Goal: Find specific page/section: Find specific page/section

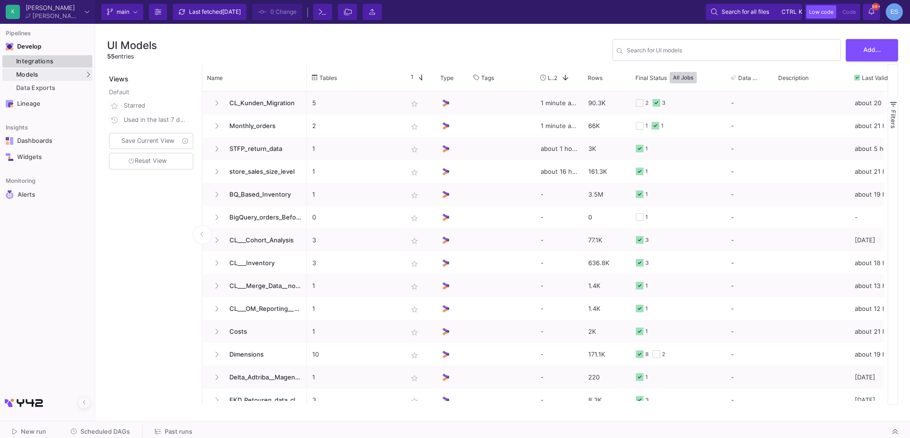
click at [47, 58] on div "Integrations" at bounding box center [53, 62] width 74 height 8
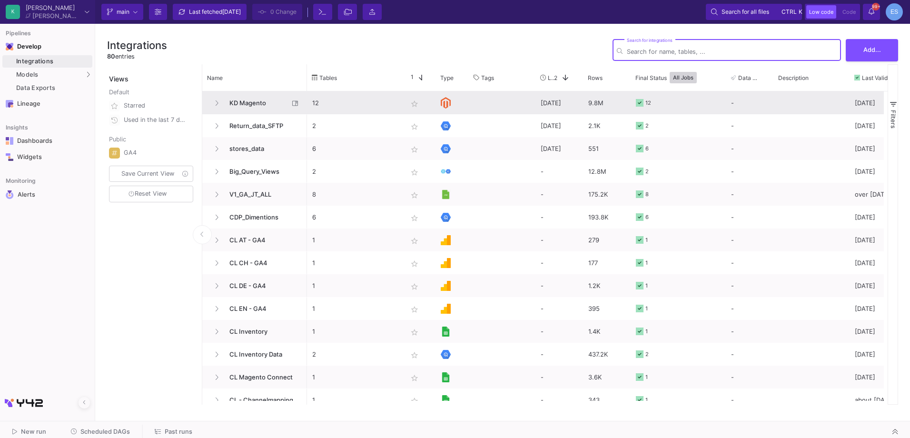
click at [453, 109] on div at bounding box center [452, 103] width 23 height 22
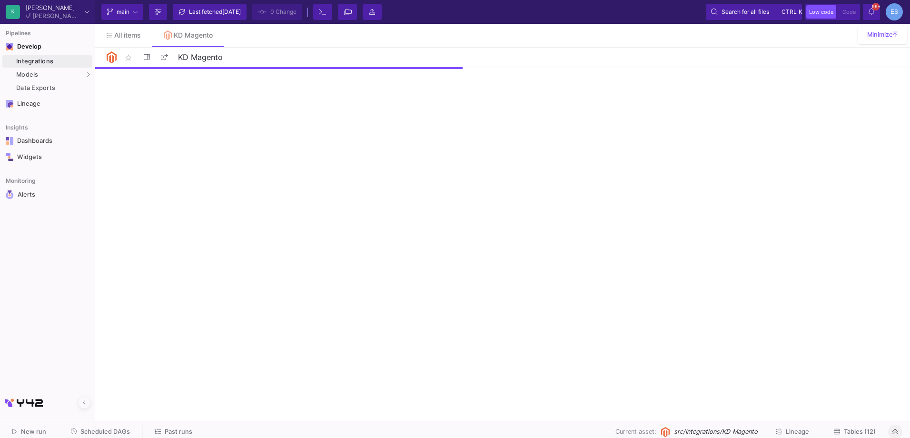
click at [895, 436] on button at bounding box center [895, 432] width 14 height 14
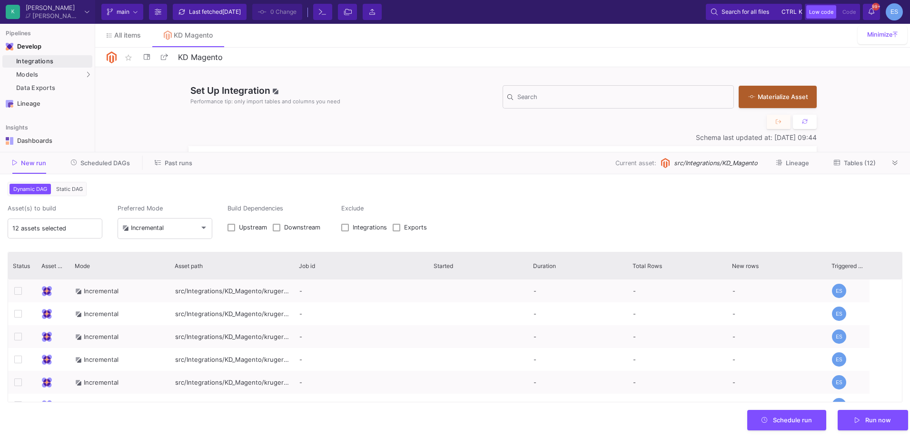
click at [863, 163] on span "Tables (12)" at bounding box center [860, 162] width 32 height 7
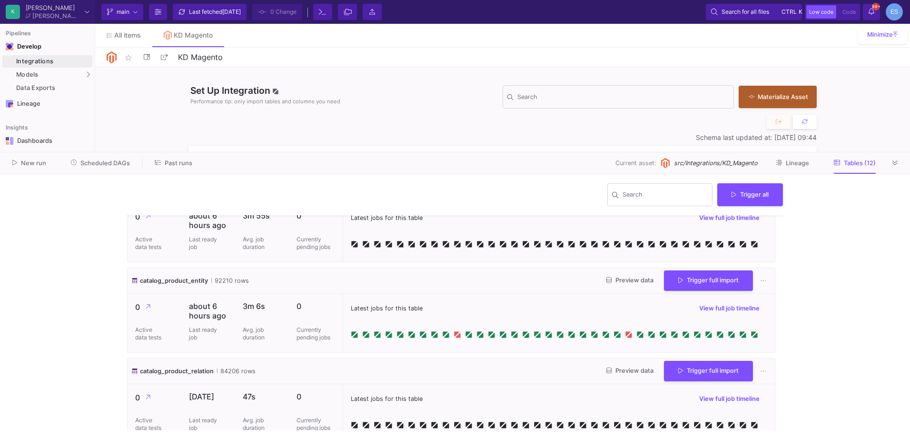
scroll to position [48, 0]
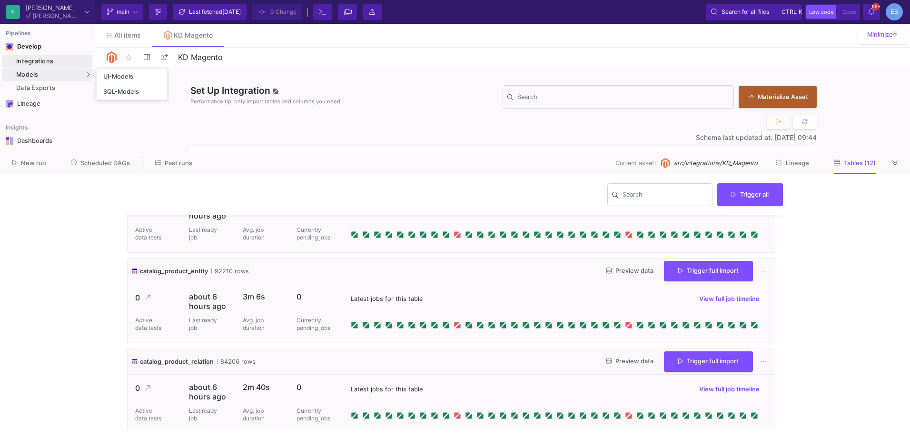
click at [31, 71] on span "Models" at bounding box center [27, 75] width 22 height 8
click at [145, 70] on link "UI-Models" at bounding box center [132, 76] width 70 height 15
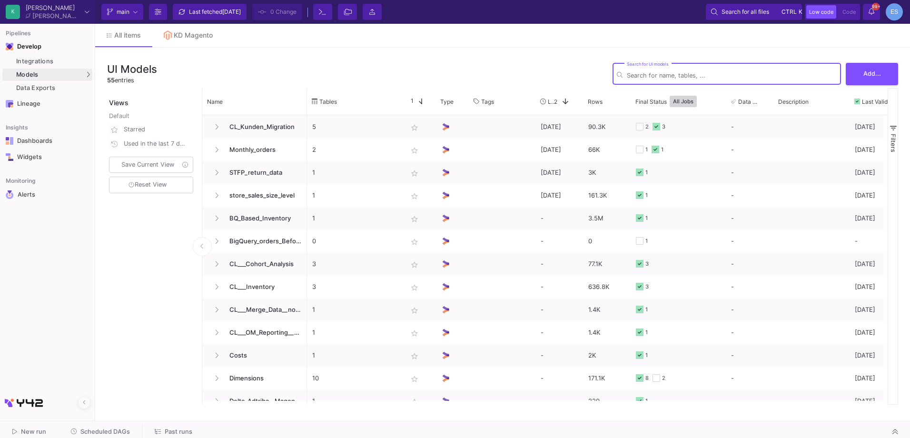
click at [659, 76] on input "Search for UI models" at bounding box center [732, 75] width 210 height 7
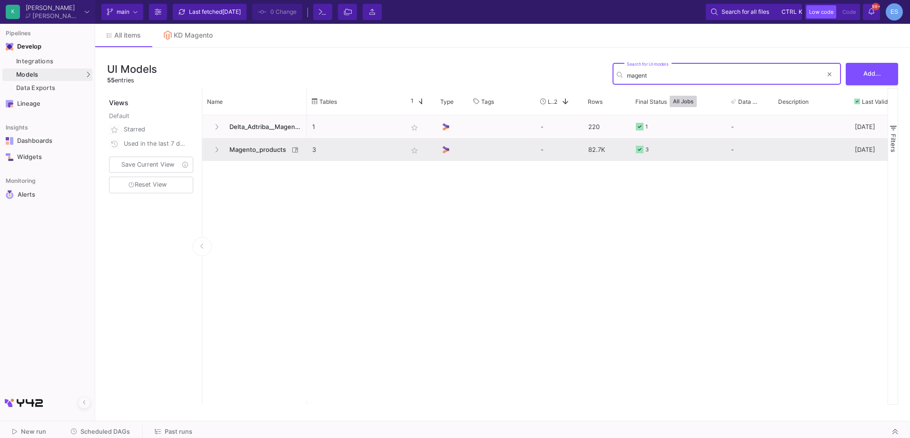
type input "magent"
click at [277, 150] on span "Magento_products" at bounding box center [256, 150] width 65 height 22
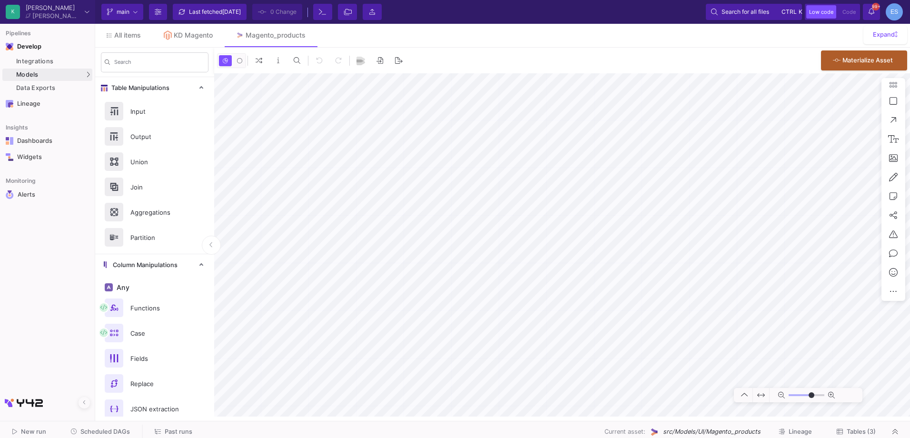
type input "-7"
